Goal: Find specific page/section

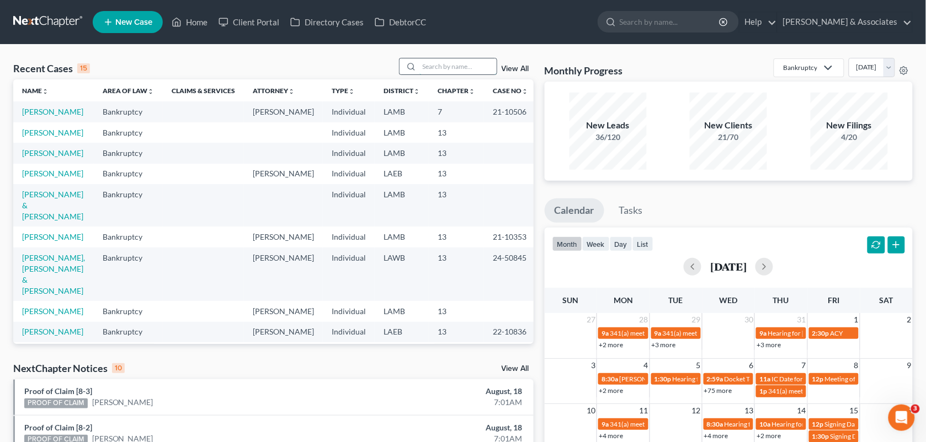
click at [432, 65] on input "search" at bounding box center [457, 66] width 77 height 16
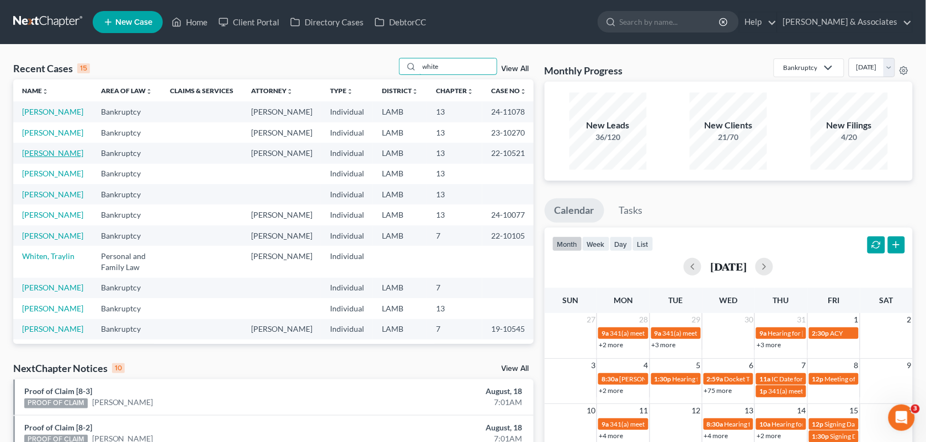
type input "white"
click at [48, 158] on link "[PERSON_NAME]" at bounding box center [52, 152] width 61 height 9
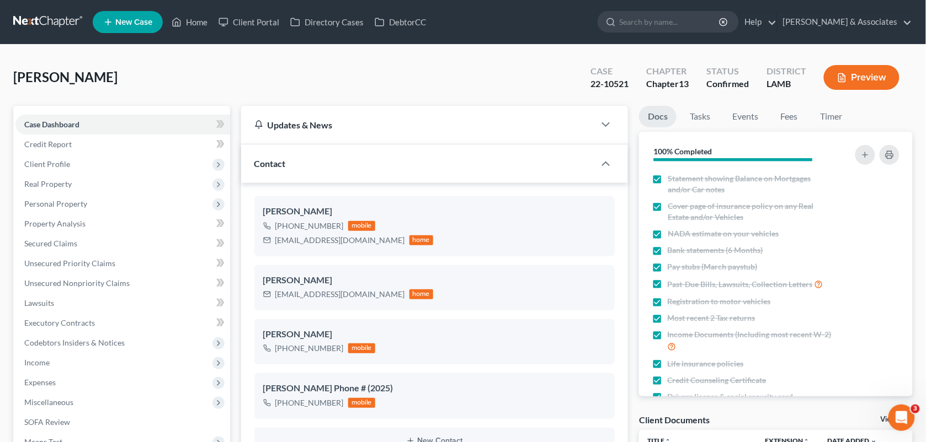
click at [319, 78] on div "[PERSON_NAME] Upgraded Case 22-10521 Chapter Chapter 13 Status Confirmed Distri…" at bounding box center [462, 82] width 899 height 48
click at [791, 110] on link "Fees" at bounding box center [788, 117] width 35 height 22
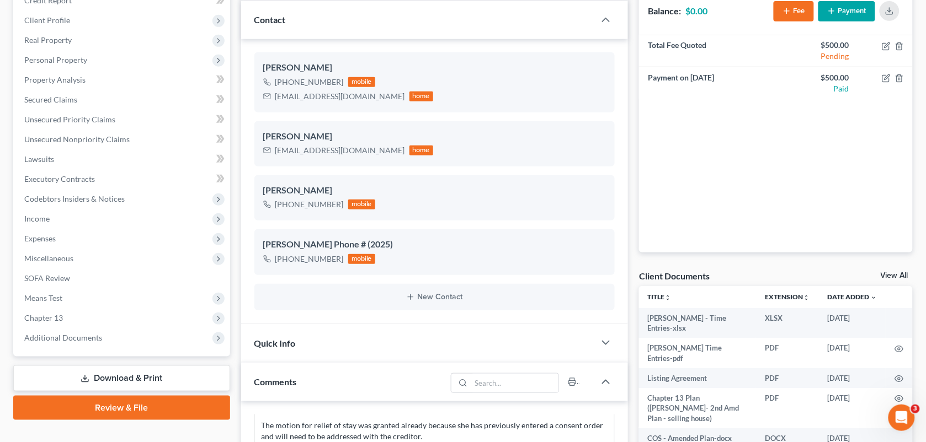
scroll to position [149, 0]
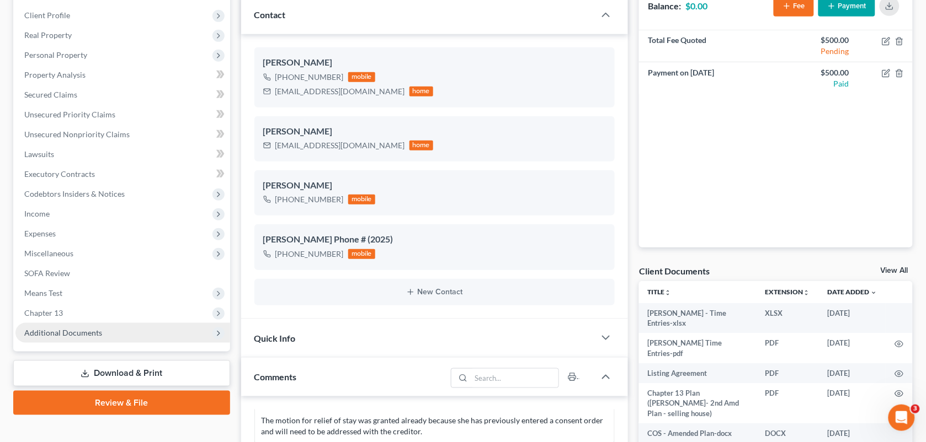
click at [63, 328] on span "Additional Documents" at bounding box center [63, 332] width 78 height 9
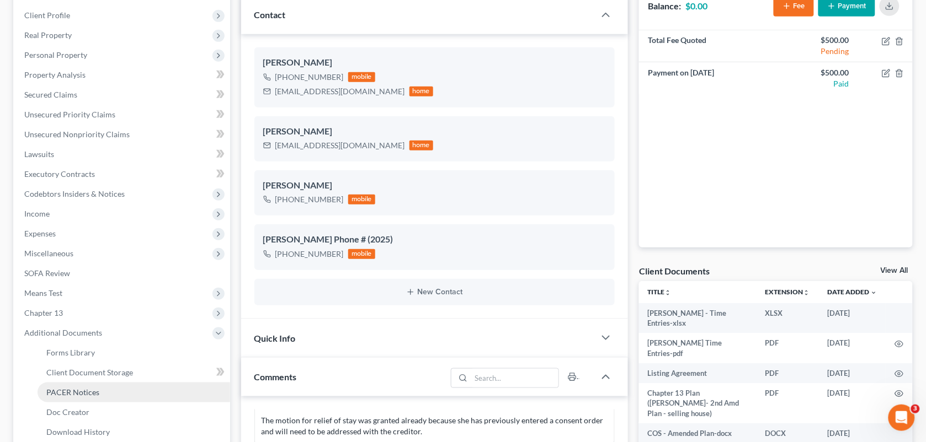
click at [87, 391] on span "PACER Notices" at bounding box center [72, 392] width 53 height 9
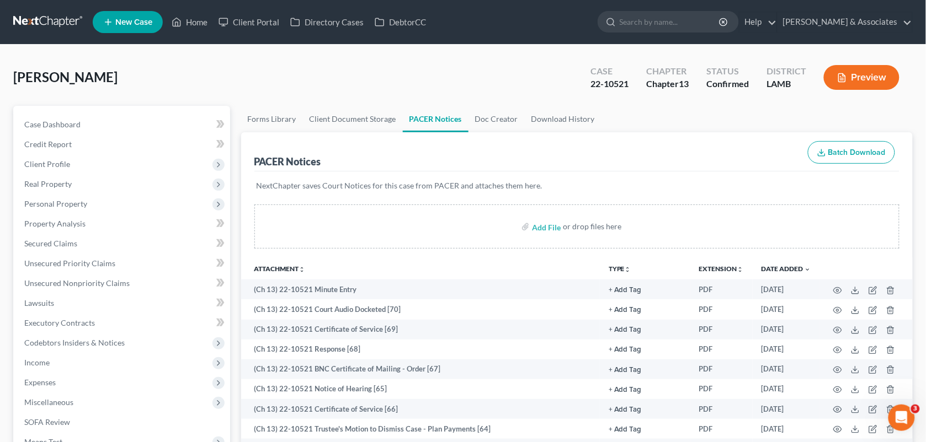
click at [371, 58] on div "[PERSON_NAME] Upgraded Case 22-10521 Chapter Chapter 13 Status Confirmed Distri…" at bounding box center [462, 82] width 899 height 48
click at [348, 62] on div "[PERSON_NAME] Upgraded Case 22-10521 Chapter Chapter 13 Status Confirmed Distri…" at bounding box center [462, 82] width 899 height 48
click at [180, 26] on icon at bounding box center [177, 21] width 10 height 13
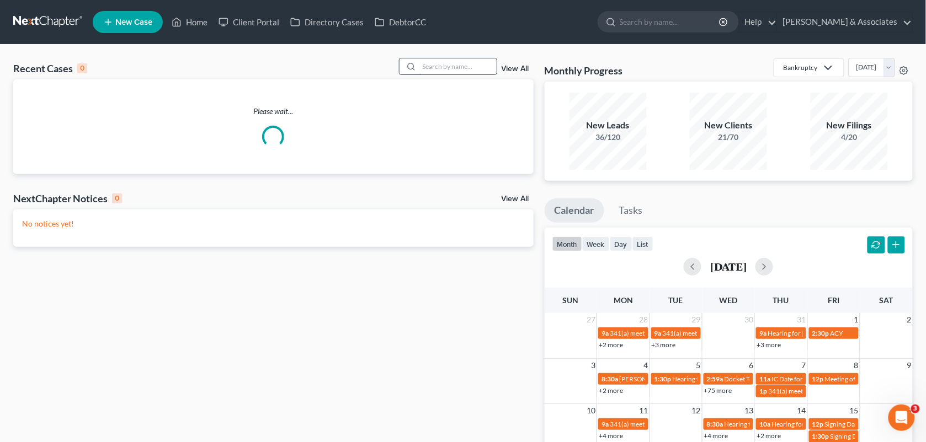
click at [434, 66] on input "search" at bounding box center [457, 66] width 77 height 16
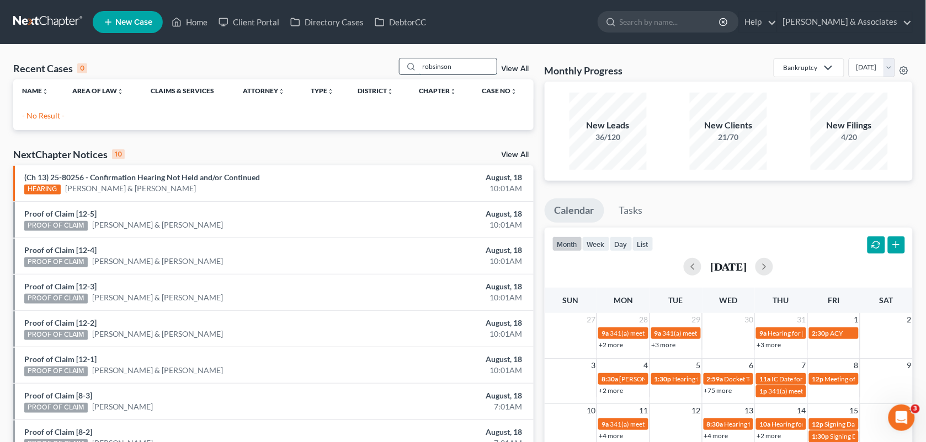
click at [434, 66] on input "robsinson" at bounding box center [457, 66] width 77 height 16
drag, startPoint x: 469, startPoint y: 70, endPoint x: 384, endPoint y: 64, distance: 85.1
click at [384, 64] on div "Recent Cases 0 [PERSON_NAME] View All" at bounding box center [273, 69] width 520 height 22
type input "[PERSON_NAME]"
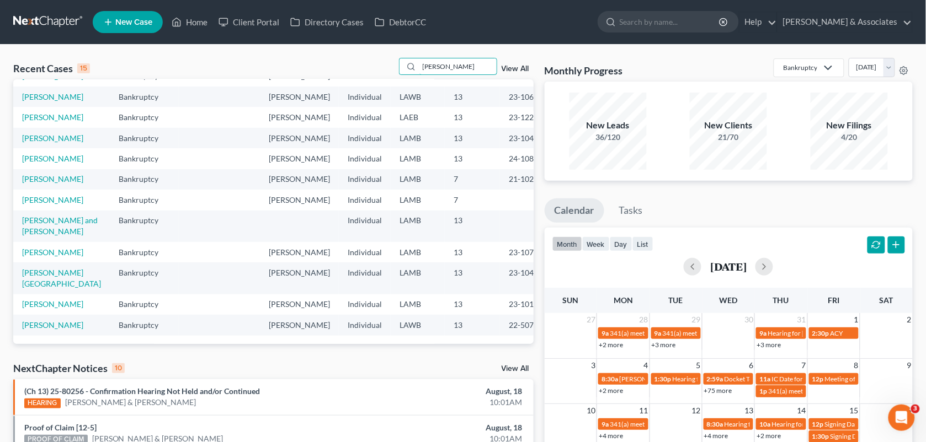
scroll to position [230, 0]
click at [64, 216] on link "[PERSON_NAME] and [PERSON_NAME]" at bounding box center [60, 226] width 76 height 20
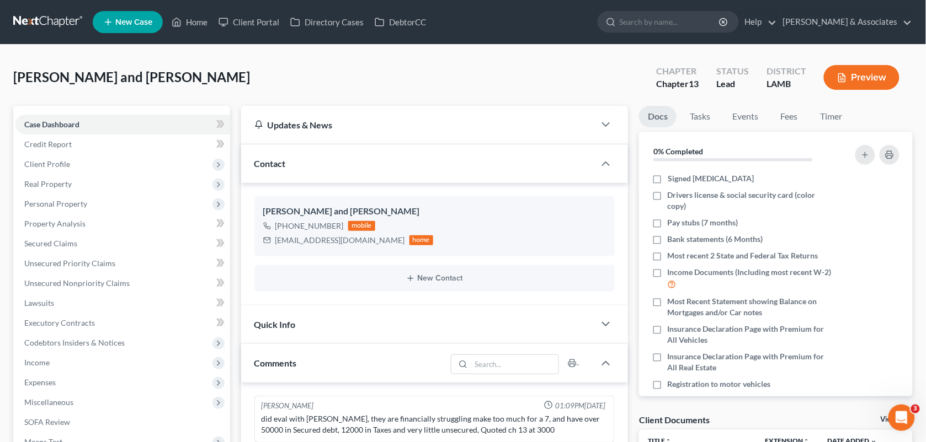
click at [180, 32] on ul "New Case Home Client Portal Directory Cases DebtorCC - No Result - See all resu…" at bounding box center [503, 22] width 820 height 29
click at [186, 25] on link "Home" at bounding box center [189, 22] width 47 height 20
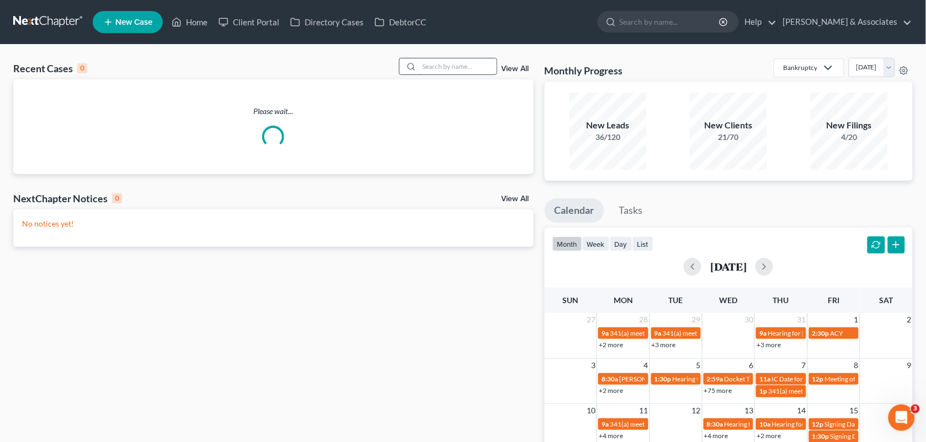
click at [451, 72] on input "search" at bounding box center [457, 66] width 77 height 16
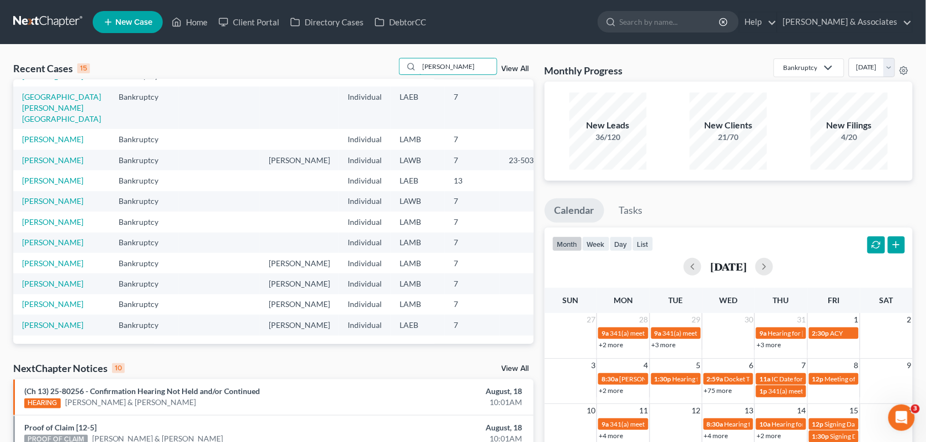
scroll to position [197, 0]
type input "[PERSON_NAME]"
click at [191, 28] on link "Home" at bounding box center [189, 22] width 47 height 20
